Goal: Information Seeking & Learning: Find specific fact

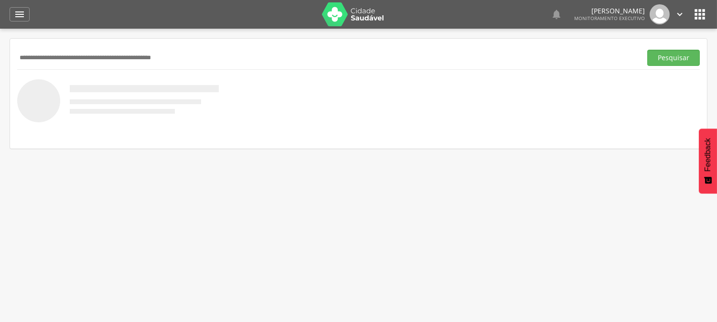
click at [48, 54] on input "text" at bounding box center [327, 58] width 621 height 16
click at [647, 50] on button "Pesquisar" at bounding box center [673, 58] width 53 height 16
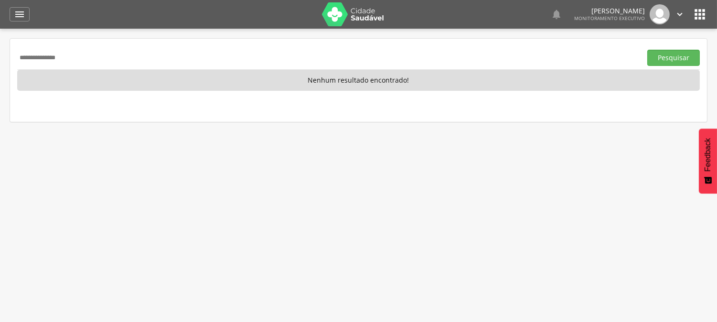
drag, startPoint x: 86, startPoint y: 59, endPoint x: 33, endPoint y: 59, distance: 53.0
click at [12, 59] on div "**********" at bounding box center [358, 80] width 697 height 83
drag, startPoint x: 35, startPoint y: 59, endPoint x: 269, endPoint y: 179, distance: 263.7
click at [269, 179] on div " Supervisão  Distritos  Ubs Coordenador: - Queimadas / PB Intervalo de Tempo…" at bounding box center [358, 190] width 717 height 322
drag, startPoint x: 82, startPoint y: 54, endPoint x: 0, endPoint y: 70, distance: 83.7
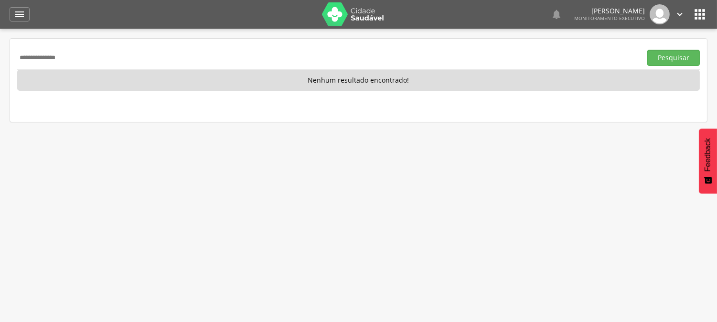
click at [0, 67] on div " Supervisão  Distritos  Ubs Coordenador: - Queimadas / PB Intervalo de Tempo…" at bounding box center [358, 190] width 717 height 322
type input "**********"
click at [647, 50] on button "Pesquisar" at bounding box center [673, 58] width 53 height 16
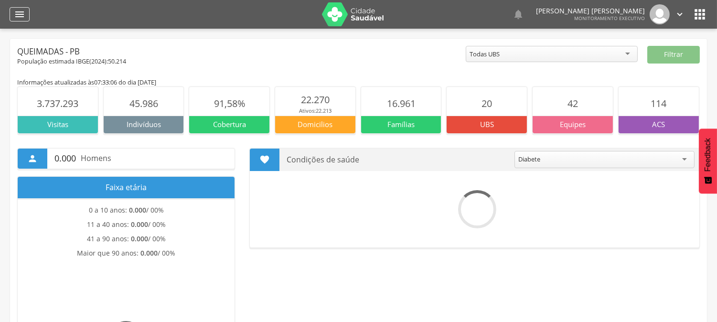
click at [22, 16] on icon "" at bounding box center [19, 14] width 11 height 11
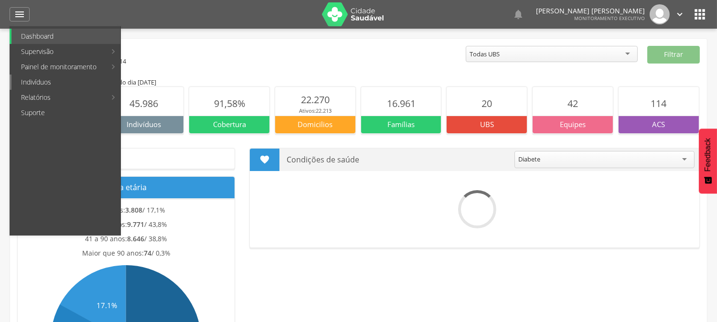
click at [35, 83] on link "Indivíduos" at bounding box center [65, 82] width 109 height 15
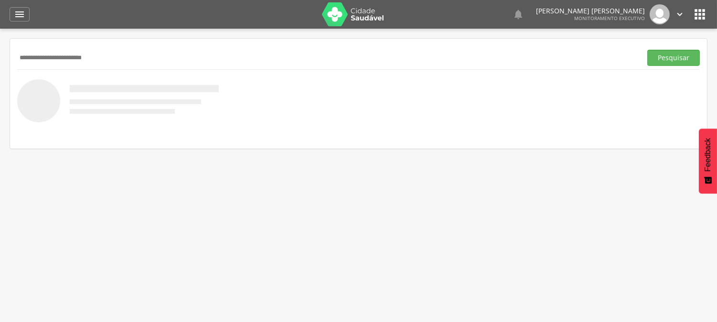
click at [647, 50] on button "Pesquisar" at bounding box center [673, 58] width 53 height 16
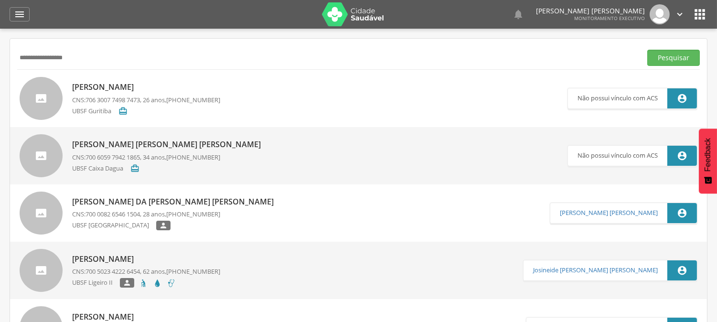
type input "**********"
click at [647, 50] on button "Pesquisar" at bounding box center [673, 58] width 53 height 16
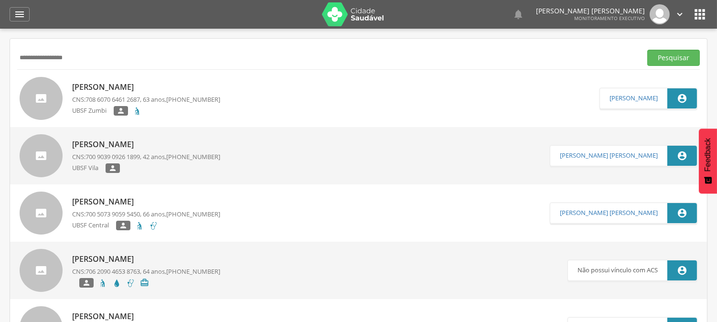
drag, startPoint x: 79, startPoint y: 60, endPoint x: 6, endPoint y: 68, distance: 73.6
click at [3, 68] on div " Supervisão  Distritos  Ubs Coordenador: - Queimadas / PB Intervalo de Tempo…" at bounding box center [358, 190] width 717 height 322
paste input "**********"
type input "**********"
click at [647, 50] on button "Pesquisar" at bounding box center [673, 58] width 53 height 16
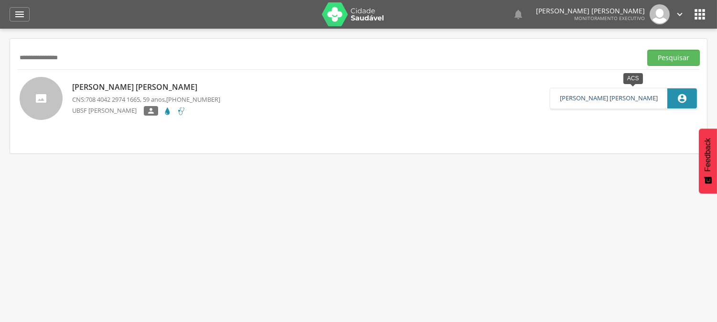
click at [625, 99] on link "[PERSON_NAME] [PERSON_NAME]" at bounding box center [609, 99] width 98 height 8
type input "**********"
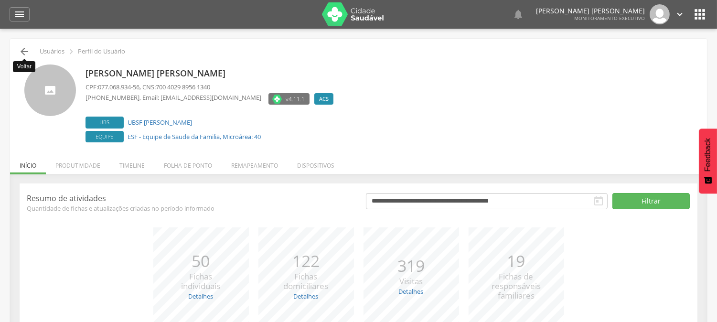
click at [24, 53] on icon "" at bounding box center [24, 51] width 11 height 11
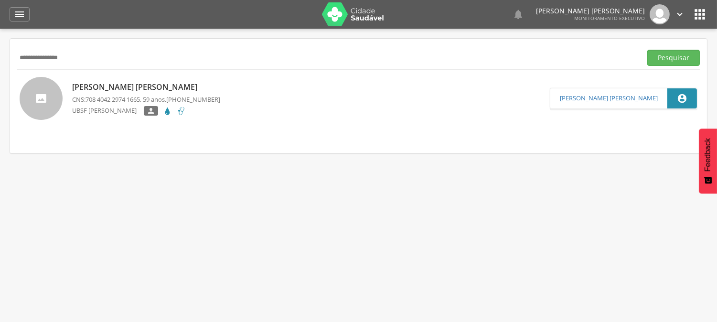
click at [128, 93] on div "[PERSON_NAME] [PERSON_NAME] CNS: 708 4042 2974 1665 , 59 anos, [PHONE_NUMBER] U…" at bounding box center [146, 99] width 148 height 40
type input "**********"
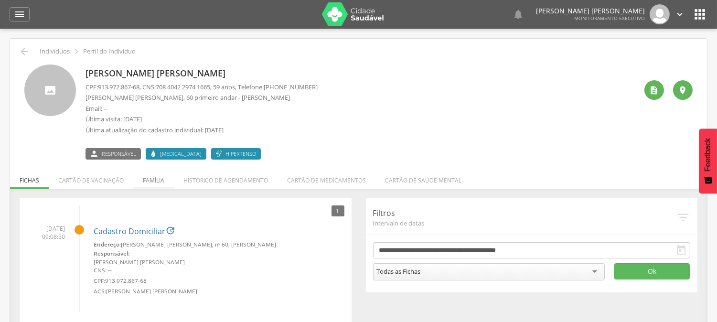
click at [147, 179] on li "Família" at bounding box center [153, 178] width 41 height 22
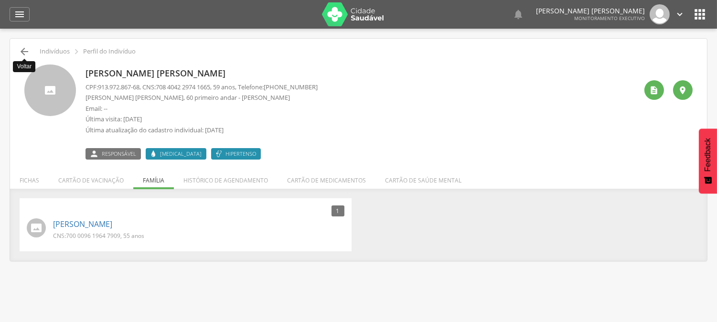
click at [24, 50] on icon "" at bounding box center [24, 51] width 11 height 11
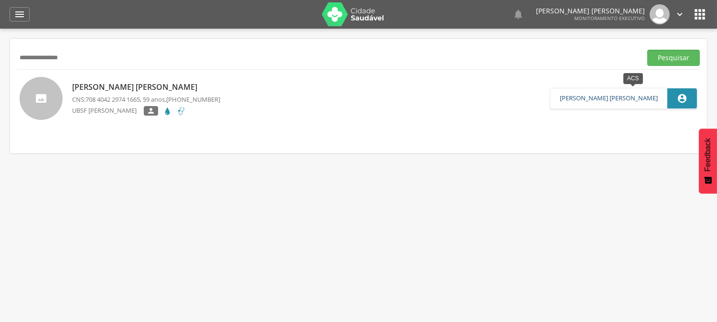
click at [622, 101] on link "[PERSON_NAME] [PERSON_NAME]" at bounding box center [609, 99] width 98 height 8
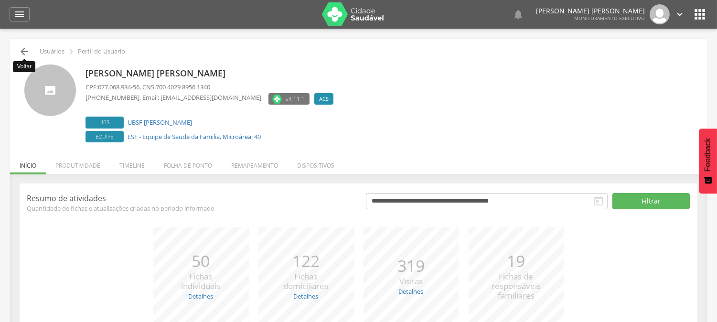
click at [24, 51] on icon "" at bounding box center [24, 51] width 11 height 11
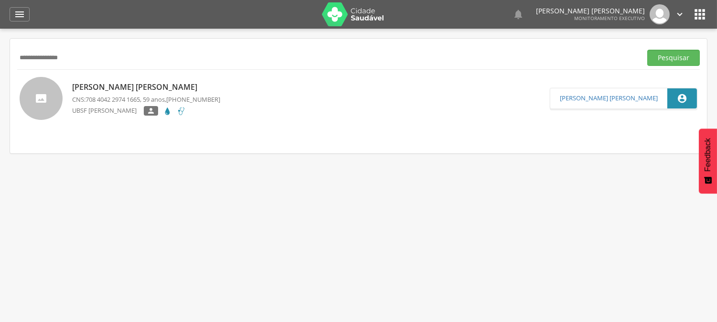
click at [125, 93] on div "[PERSON_NAME] [PERSON_NAME] CNS: 708 4042 2974 1665 , 59 anos, [PHONE_NUMBER] U…" at bounding box center [146, 99] width 148 height 40
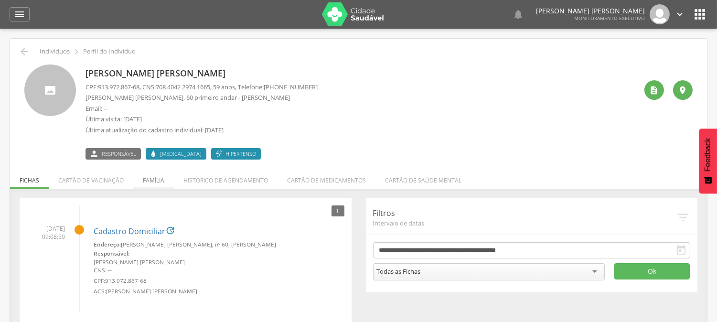
click at [155, 182] on li "Família" at bounding box center [153, 178] width 41 height 22
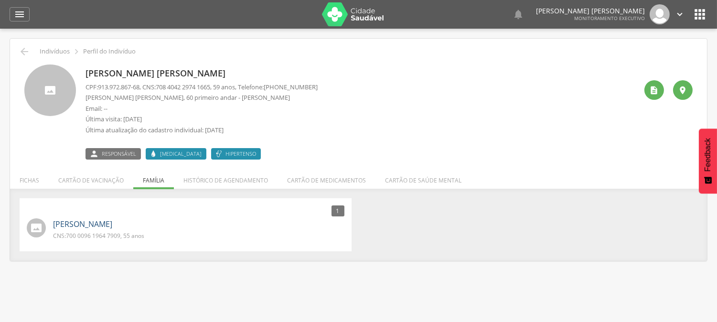
click at [112, 226] on link "[PERSON_NAME]" at bounding box center [82, 224] width 59 height 11
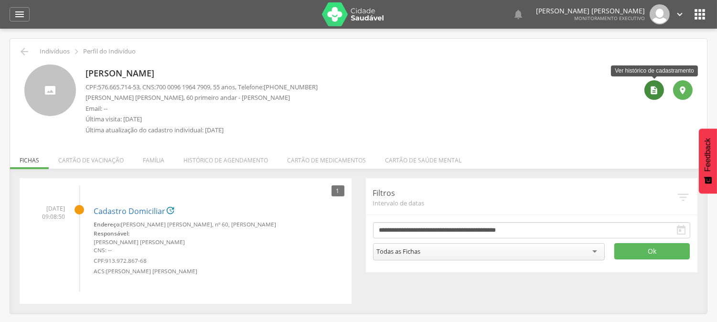
click at [653, 92] on icon "" at bounding box center [655, 91] width 10 height 10
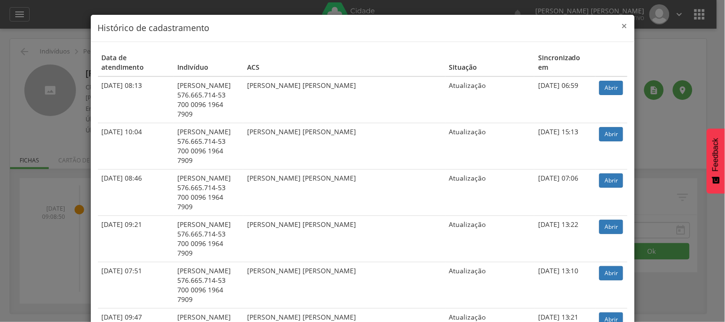
click at [622, 26] on span "×" at bounding box center [625, 25] width 6 height 13
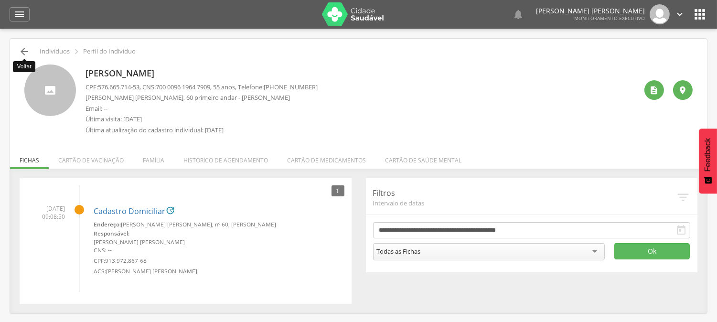
click at [21, 54] on icon "" at bounding box center [24, 51] width 11 height 11
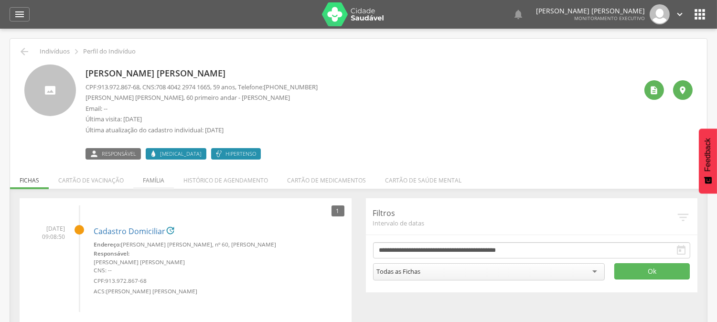
click at [158, 179] on li "Família" at bounding box center [153, 178] width 41 height 22
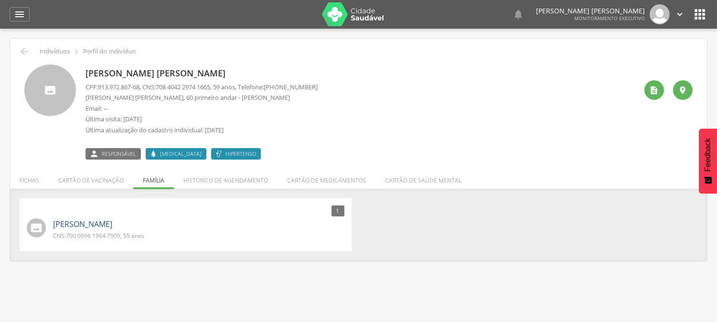
click at [104, 226] on link "[PERSON_NAME]" at bounding box center [82, 224] width 59 height 11
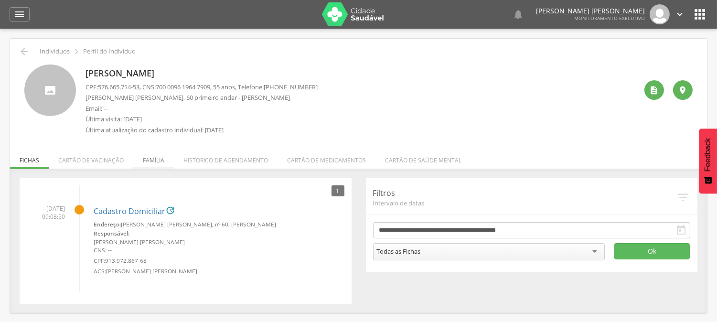
click at [154, 163] on li "Família" at bounding box center [153, 158] width 41 height 22
